Goal: Transaction & Acquisition: Purchase product/service

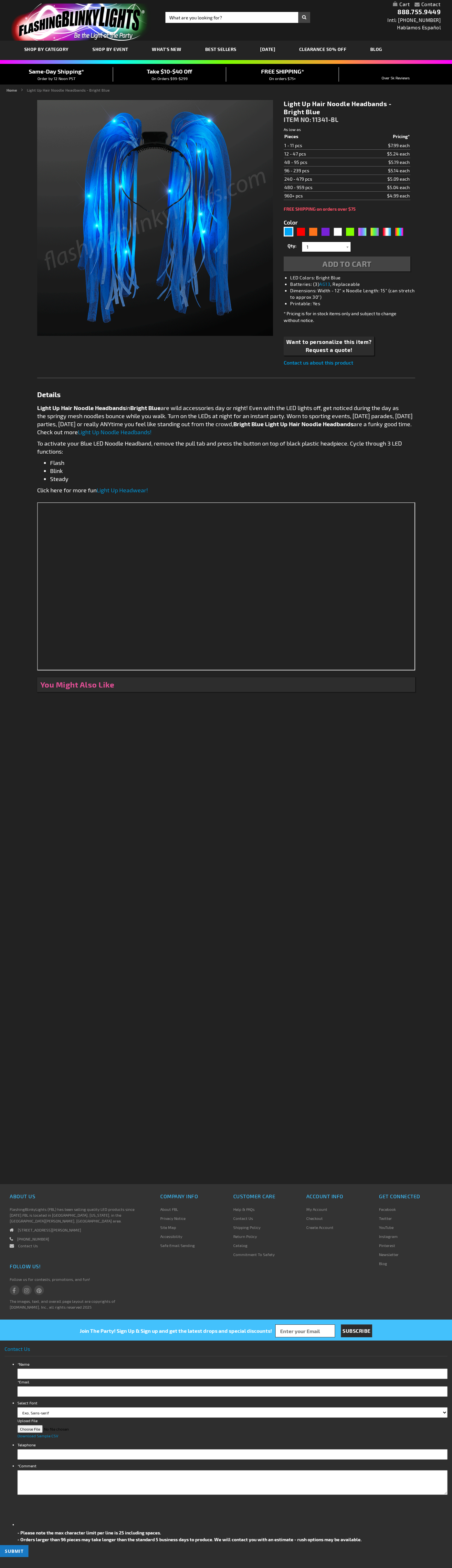
type input "5629"
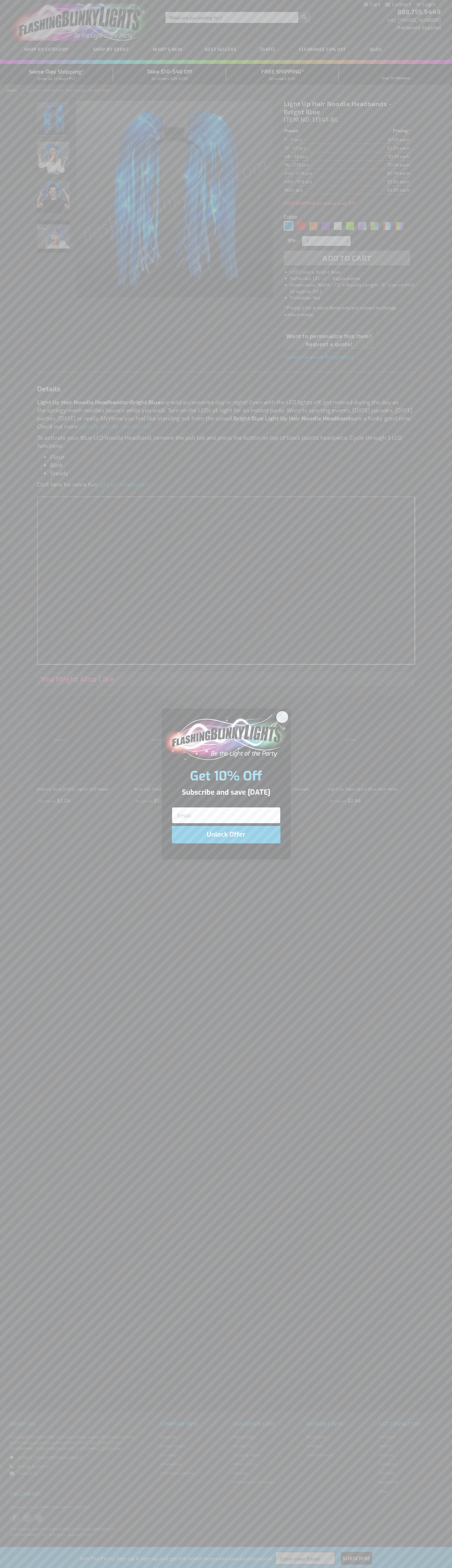
click at [282, 716] on icon "Close dialog" at bounding box center [281, 716] width 4 height 4
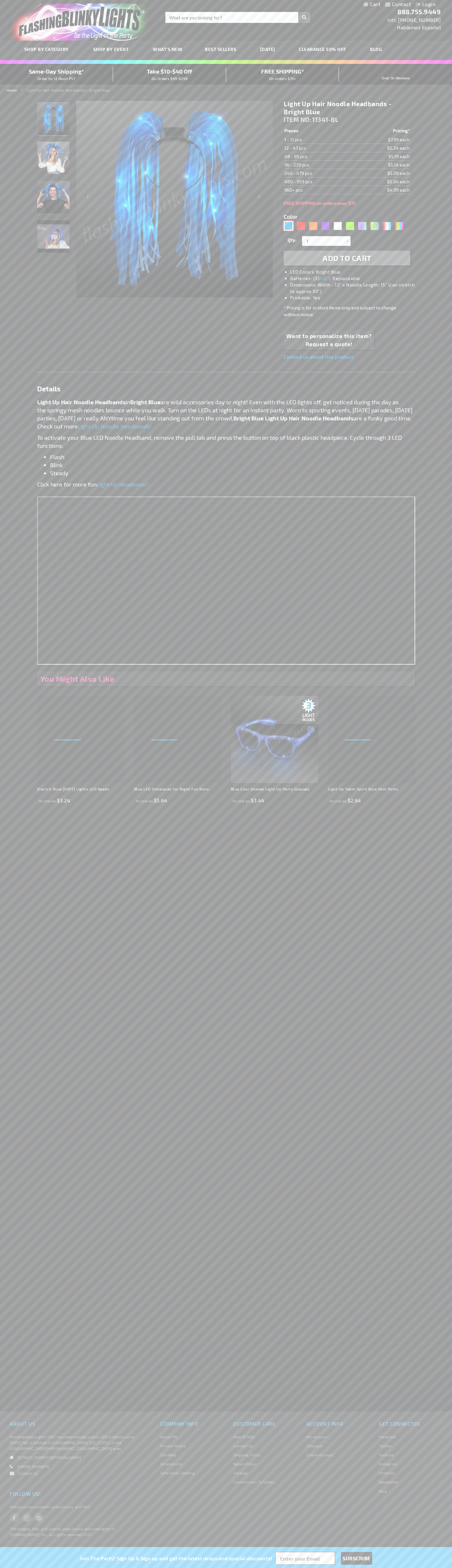
click at [288, 226] on div "Blue" at bounding box center [288, 226] width 10 height 10
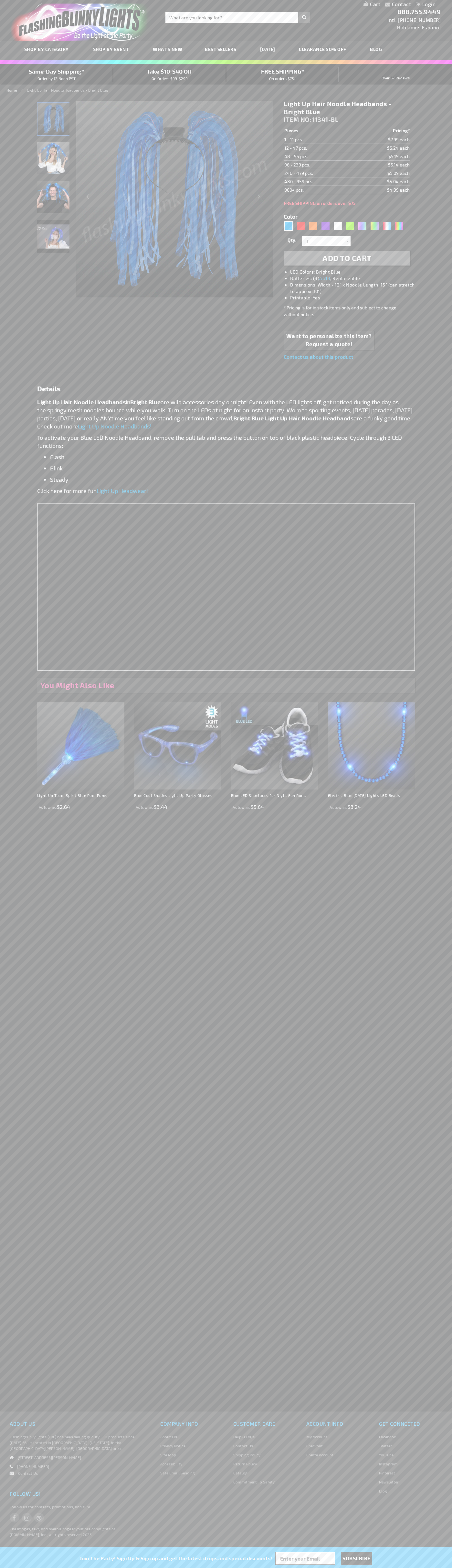
click at [347, 258] on span "Add to Cart" at bounding box center [347, 257] width 49 height 9
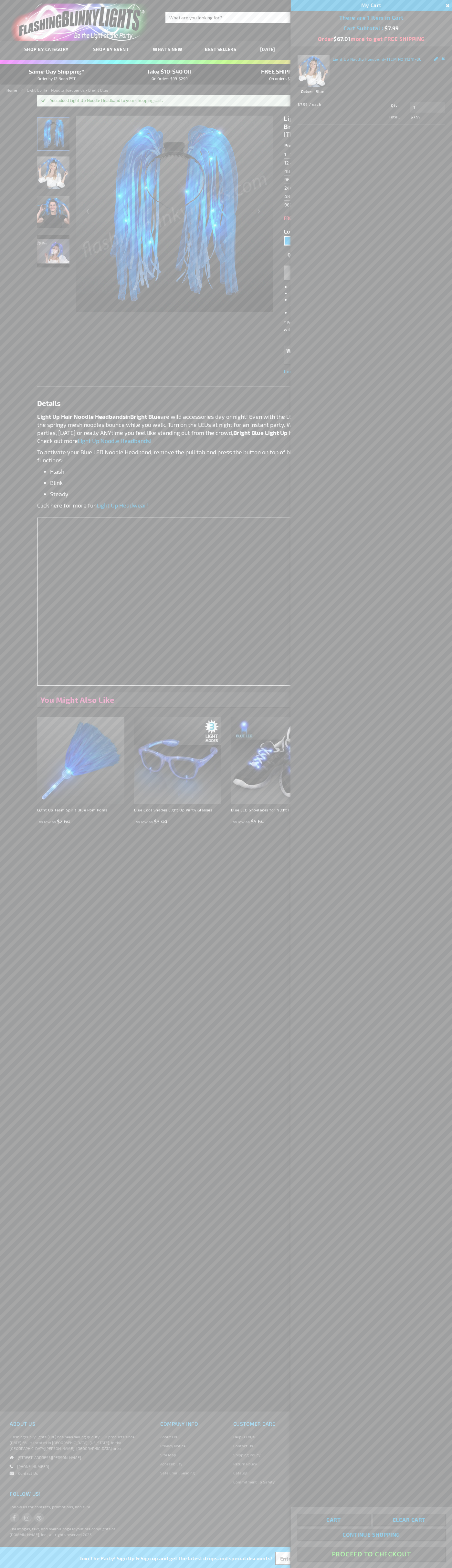
click at [371, 1554] on button "Proceed To Checkout" at bounding box center [371, 1554] width 148 height 15
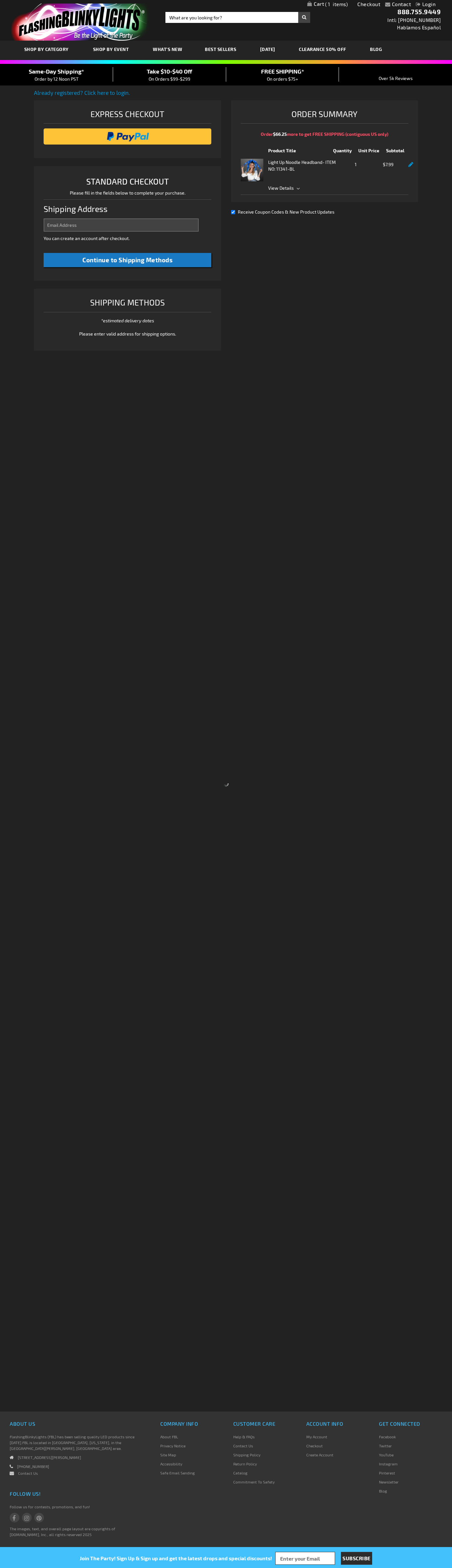
select select "US"
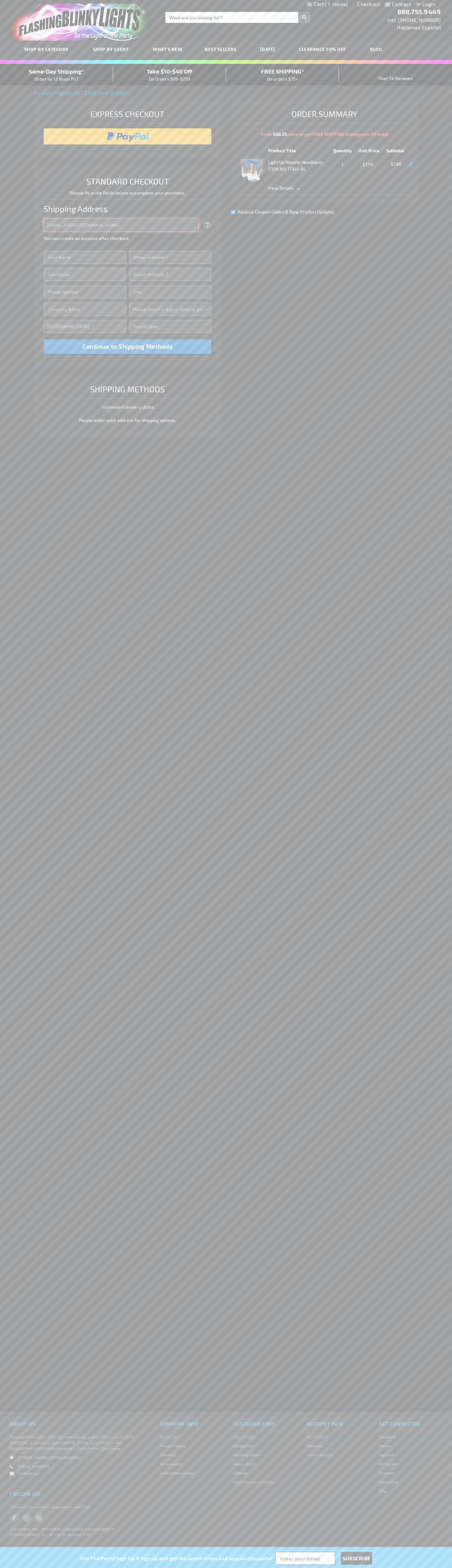
type input "johnsmith005@storebotmail.joonix.net"
type input "John"
type input "1600 Amphitheatre Parkway"
type input "First floor"
type input "mountain view"
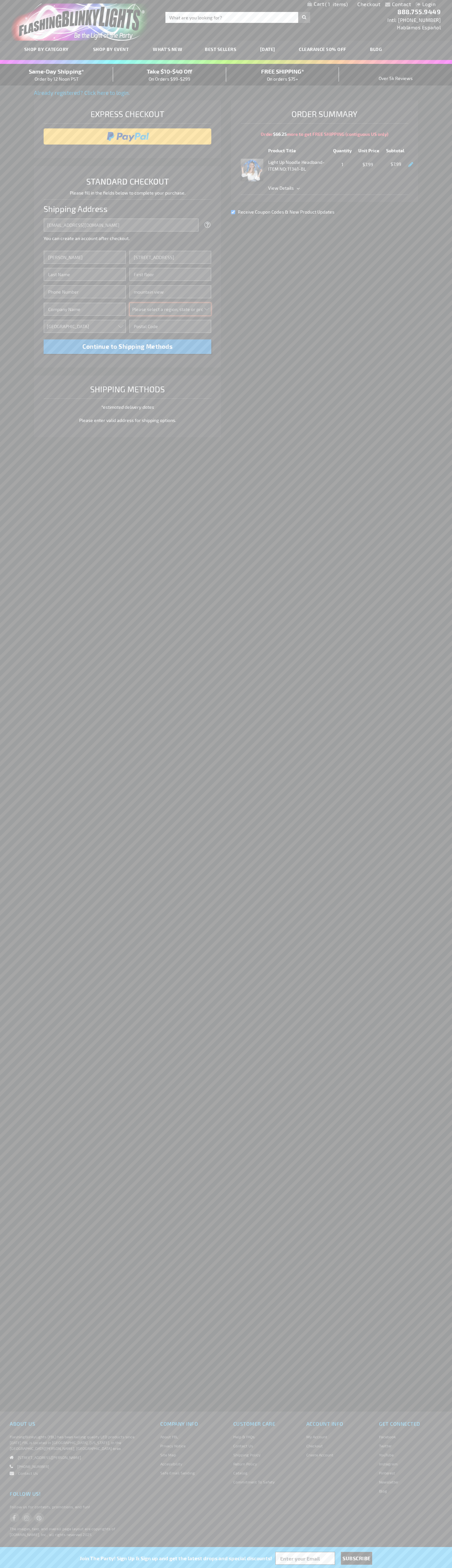
select select "12"
type input "94043"
type input "Smith"
type input "6502530000"
type input "John Smith"
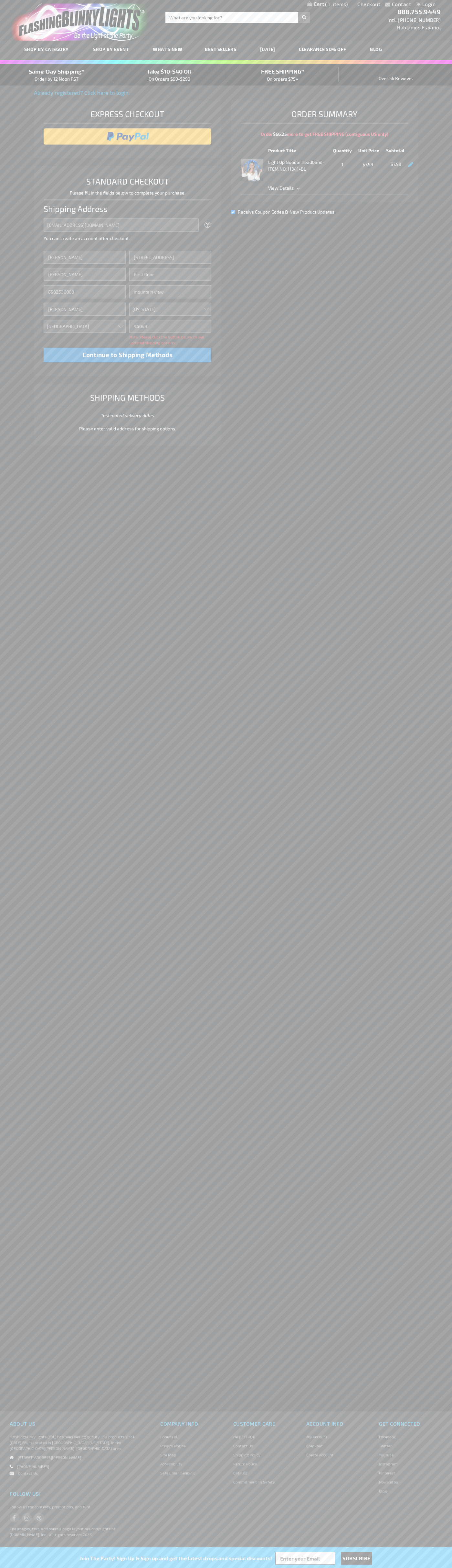
click at [57, 75] on div "Same-Day Shipping* Order by 12 Noon PST" at bounding box center [57, 74] width 113 height 15
click at [127, 136] on input "image" at bounding box center [127, 136] width 161 height 13
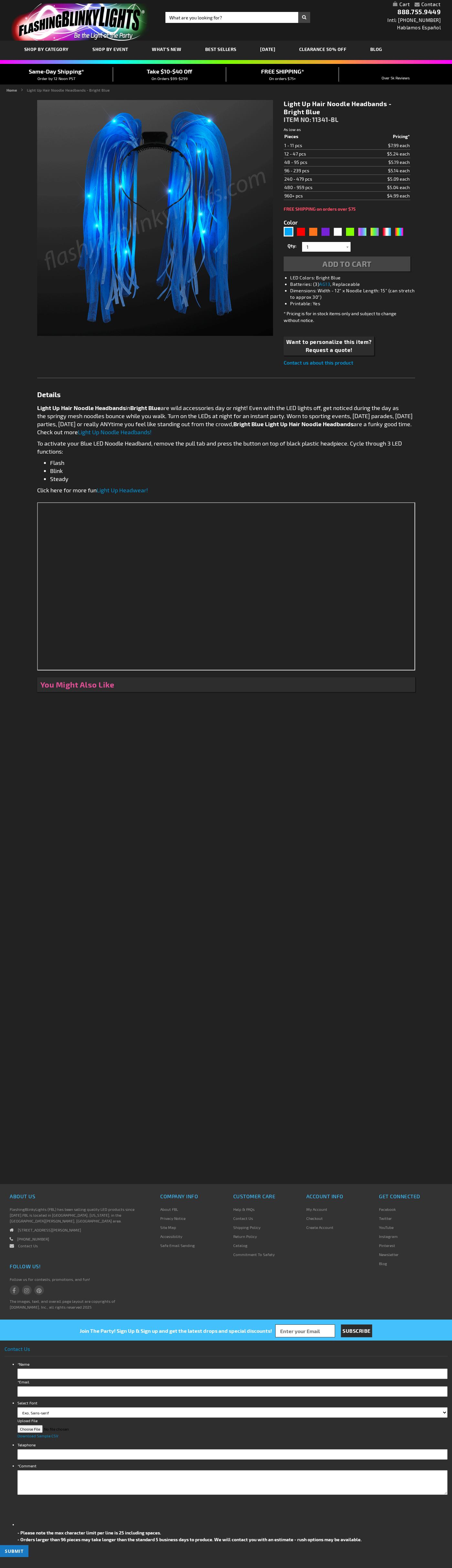
type input "5629"
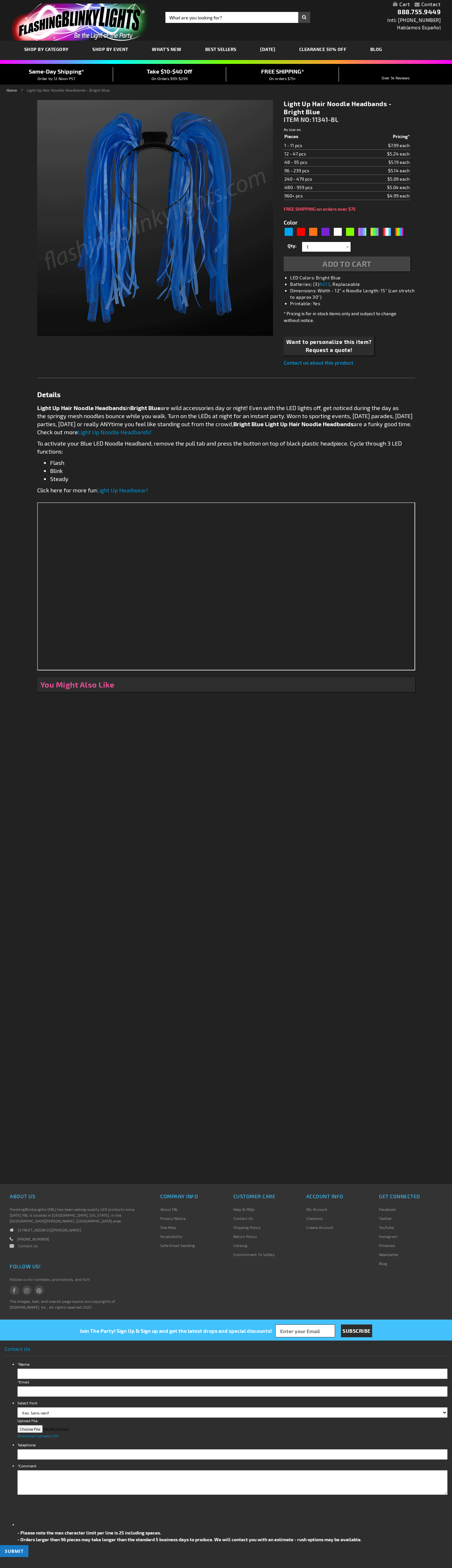
type input "5629"
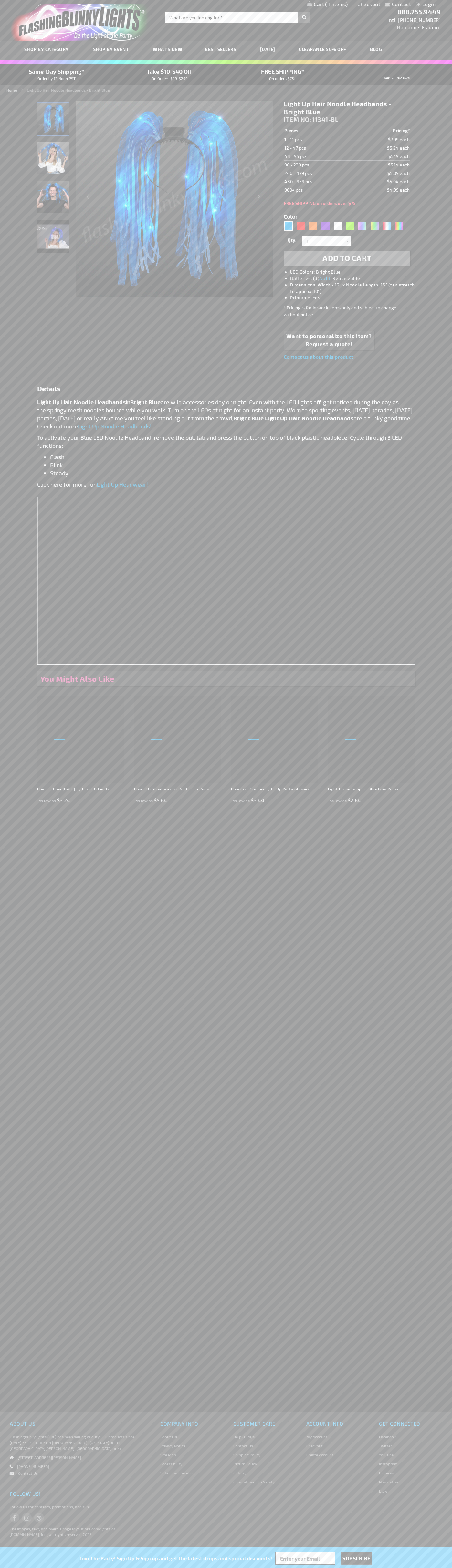
click at [327, 4] on span "1" at bounding box center [336, 4] width 23 height 6
